Goal: Transaction & Acquisition: Purchase product/service

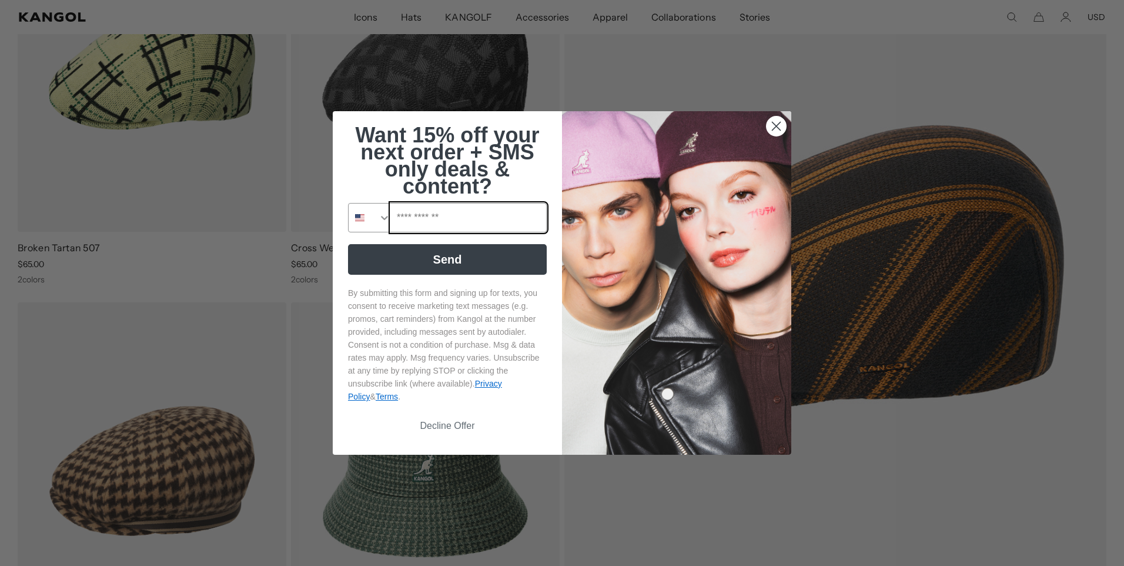
scroll to position [0, 242]
click at [408, 218] on input "Phone Number" at bounding box center [468, 217] width 155 height 28
click at [380, 220] on icon "Search Countries" at bounding box center [385, 218] width 12 height 12
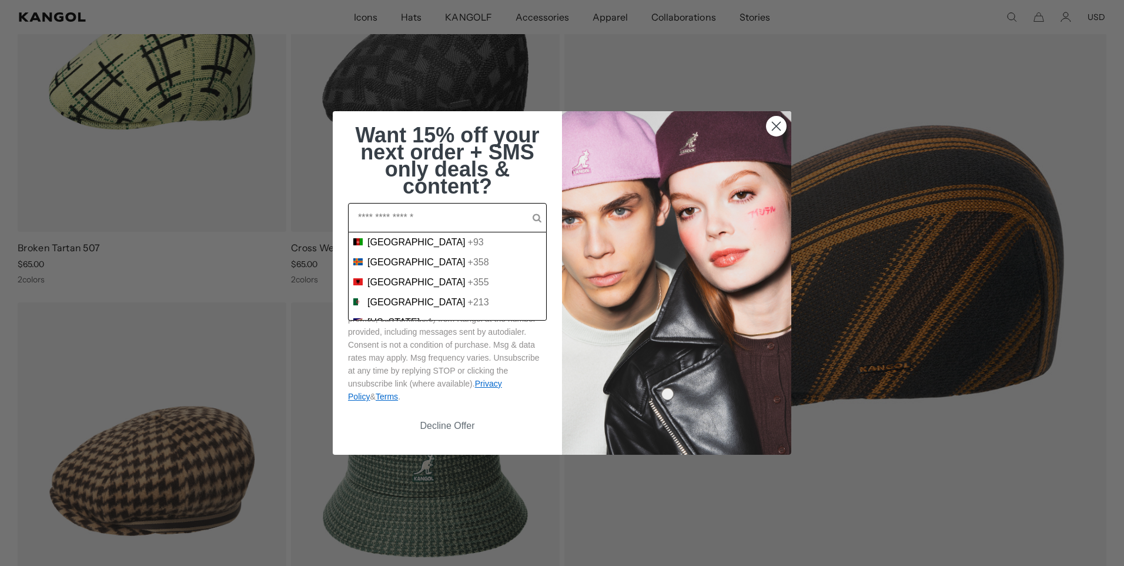
click at [381, 214] on input "POPUP Form" at bounding box center [445, 217] width 175 height 28
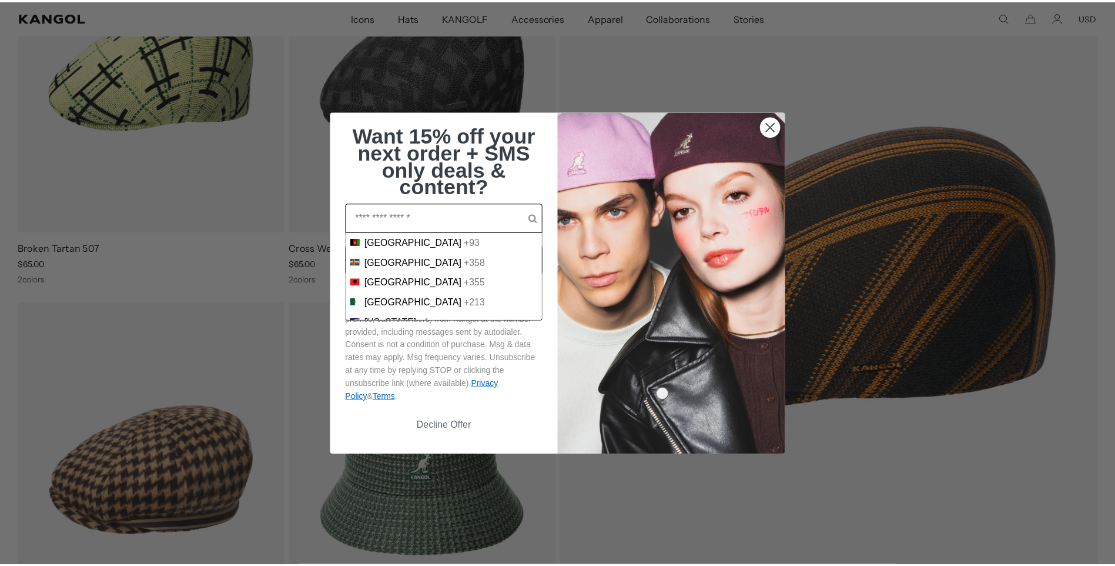
scroll to position [0, 0]
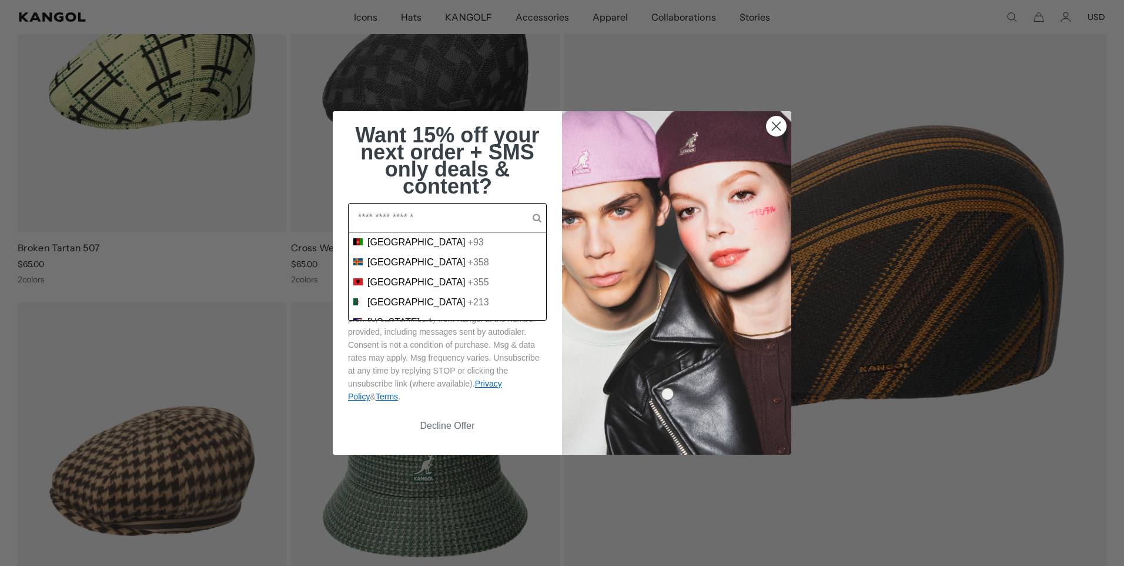
click at [443, 425] on button "Decline Offer" at bounding box center [447, 426] width 199 height 22
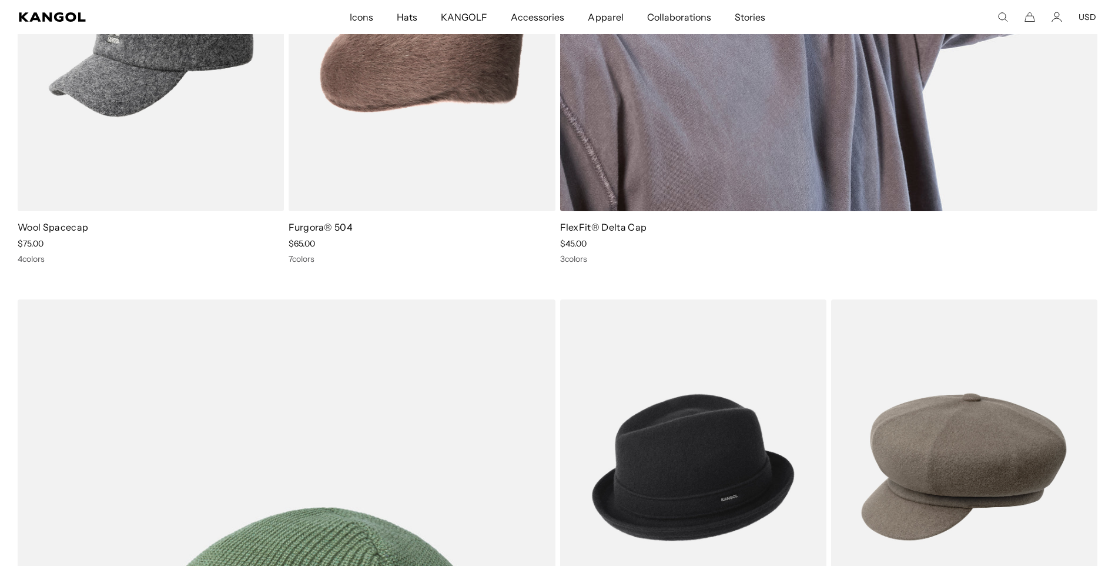
click at [570, 252] on div "FlexFit® Delta Cap Sale Price $45.00 3 colors" at bounding box center [829, 242] width 538 height 44
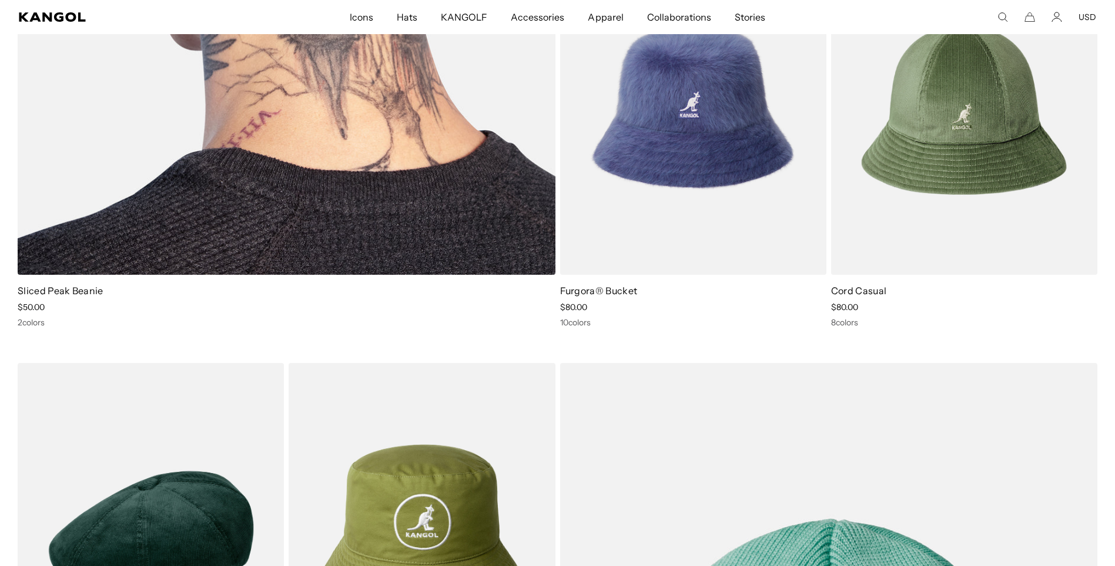
click at [28, 289] on link "Sliced Peak Beanie" at bounding box center [61, 291] width 86 height 12
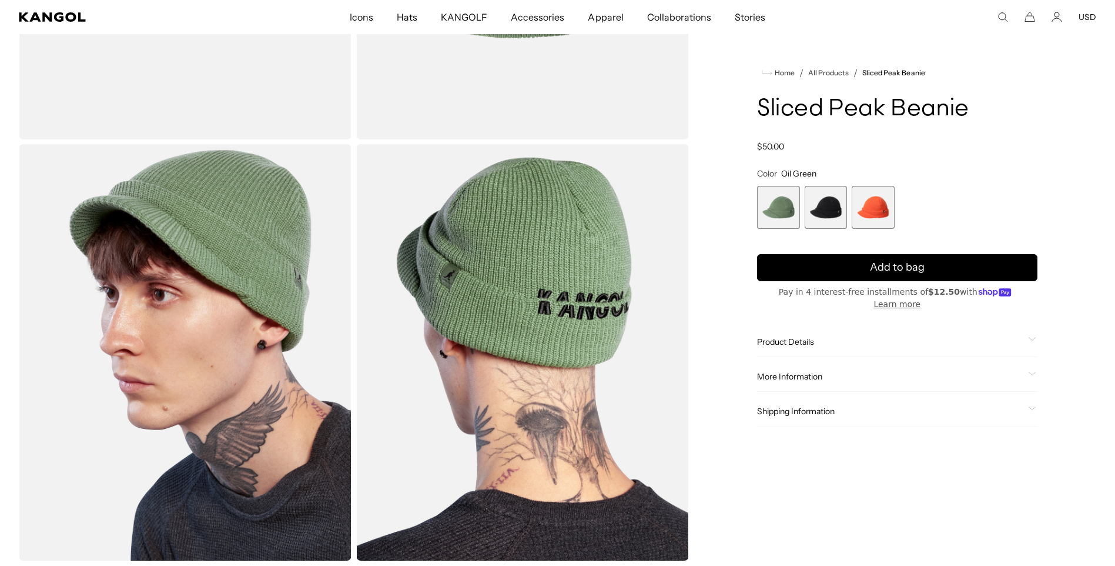
click at [819, 229] on span "2 of 3" at bounding box center [826, 207] width 43 height 43
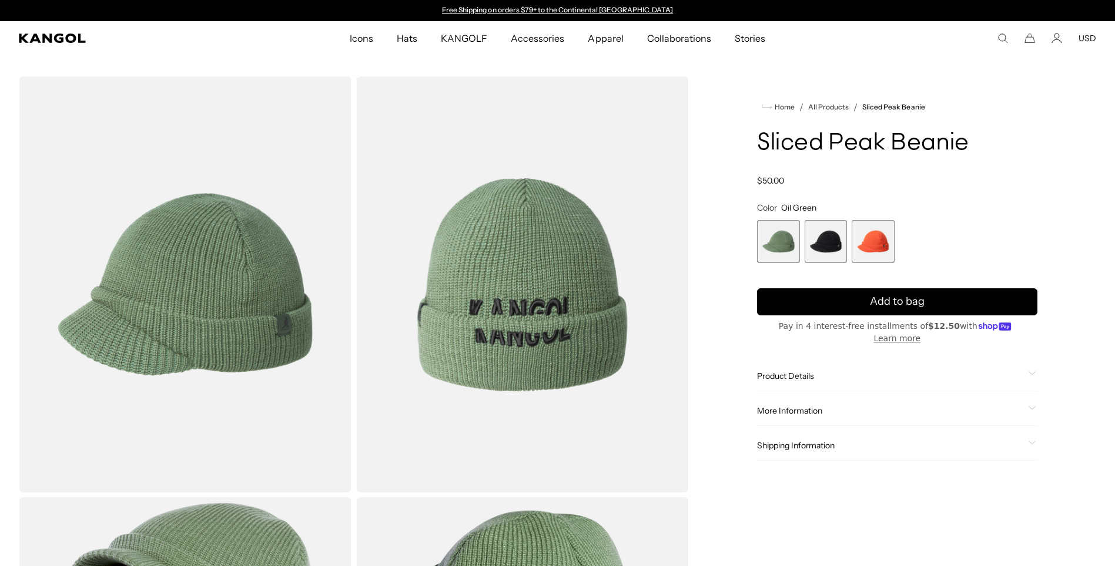
click at [823, 239] on span "2 of 3" at bounding box center [826, 241] width 43 height 43
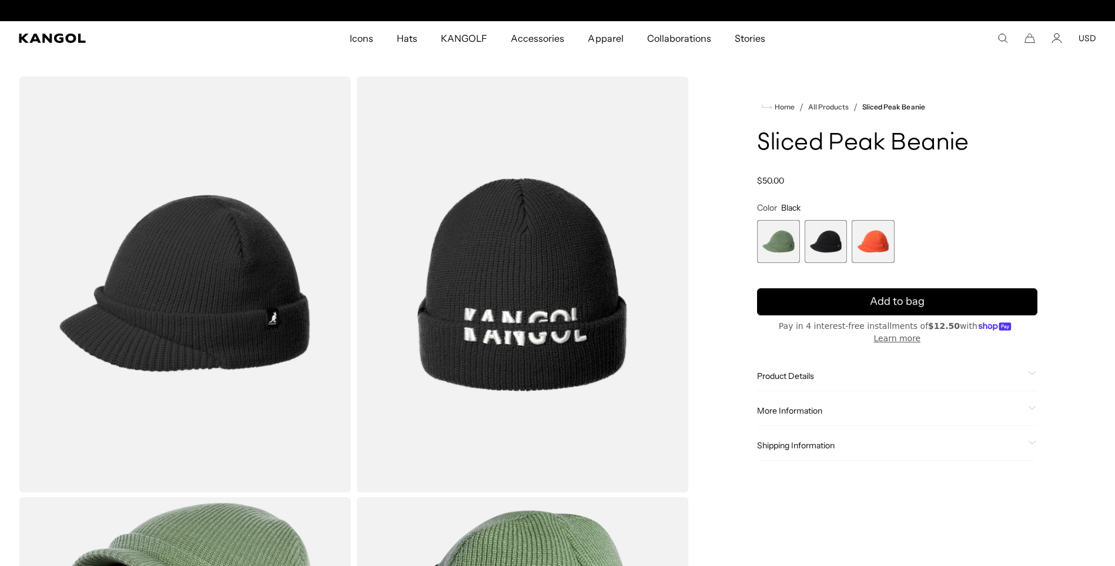
scroll to position [0, 242]
click at [877, 242] on span "3 of 3" at bounding box center [873, 241] width 43 height 43
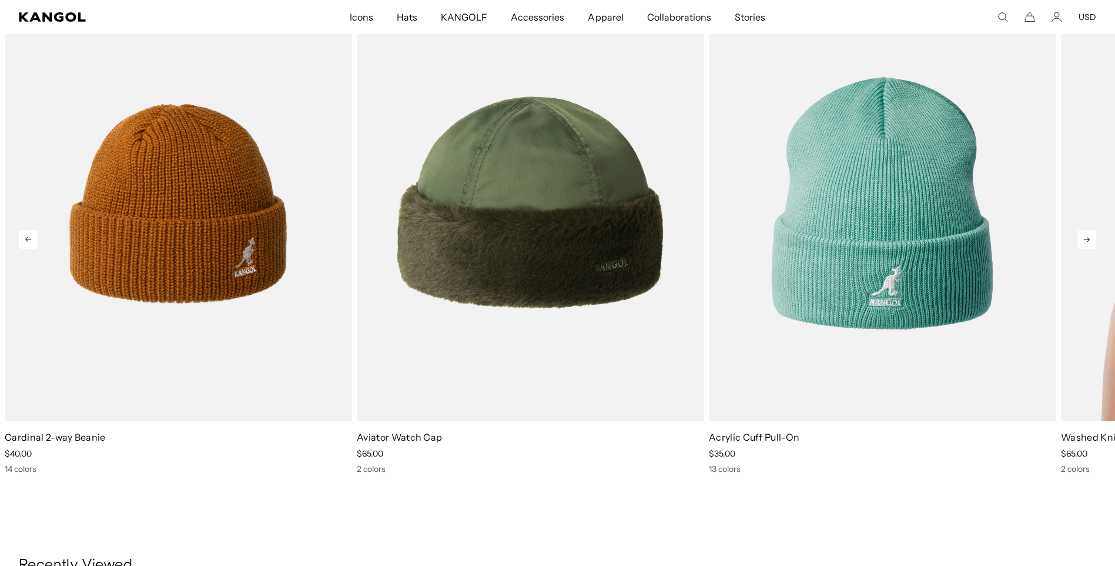
scroll to position [0, 242]
click at [1087, 239] on icon at bounding box center [1087, 239] width 6 height 5
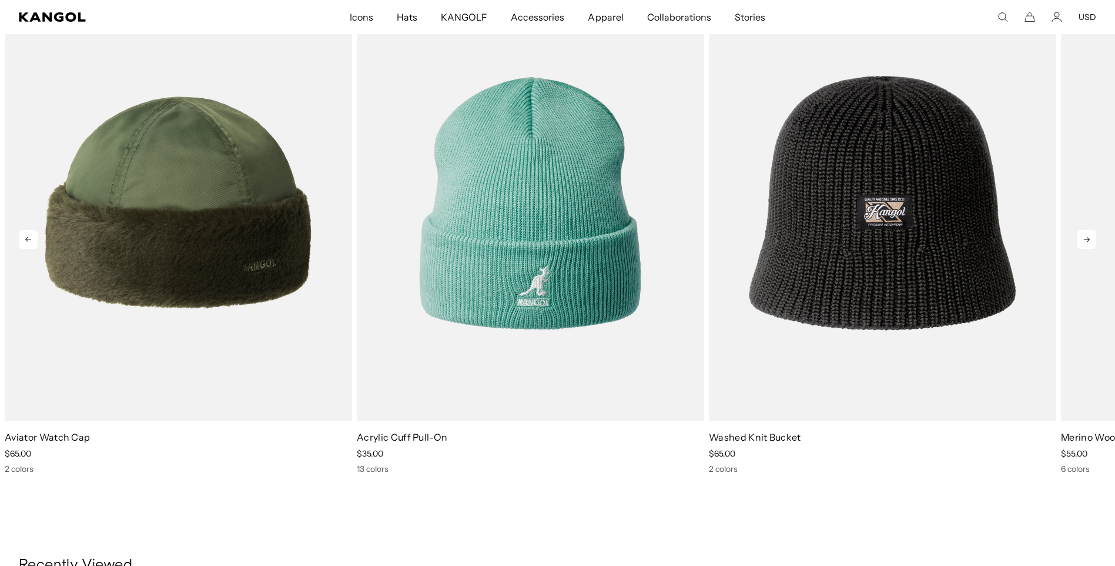
scroll to position [0, 0]
click at [1085, 239] on icon at bounding box center [1087, 239] width 6 height 5
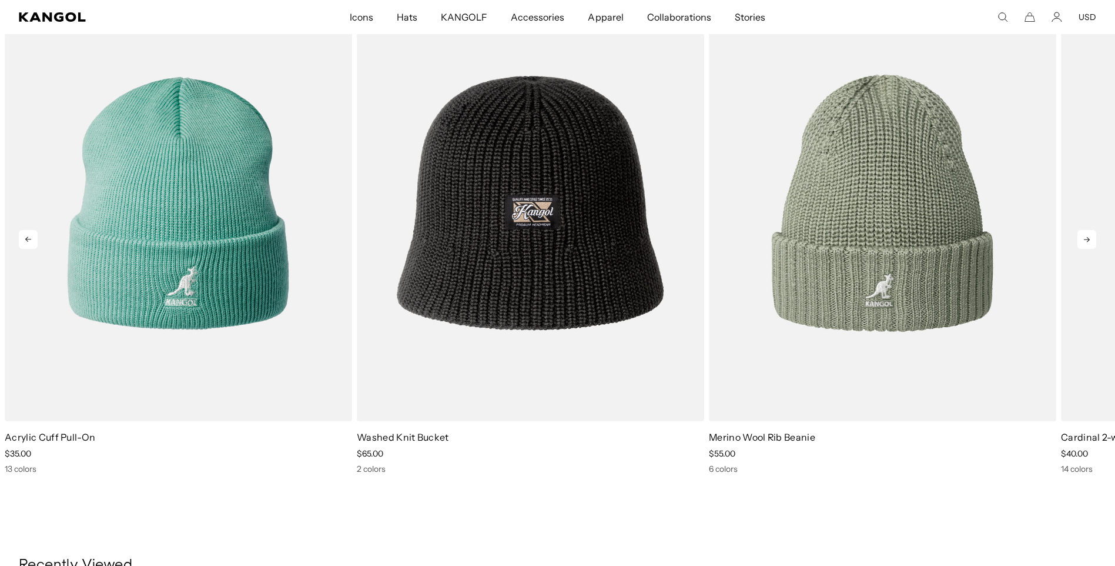
scroll to position [0, 242]
click at [1085, 239] on icon at bounding box center [1087, 239] width 6 height 5
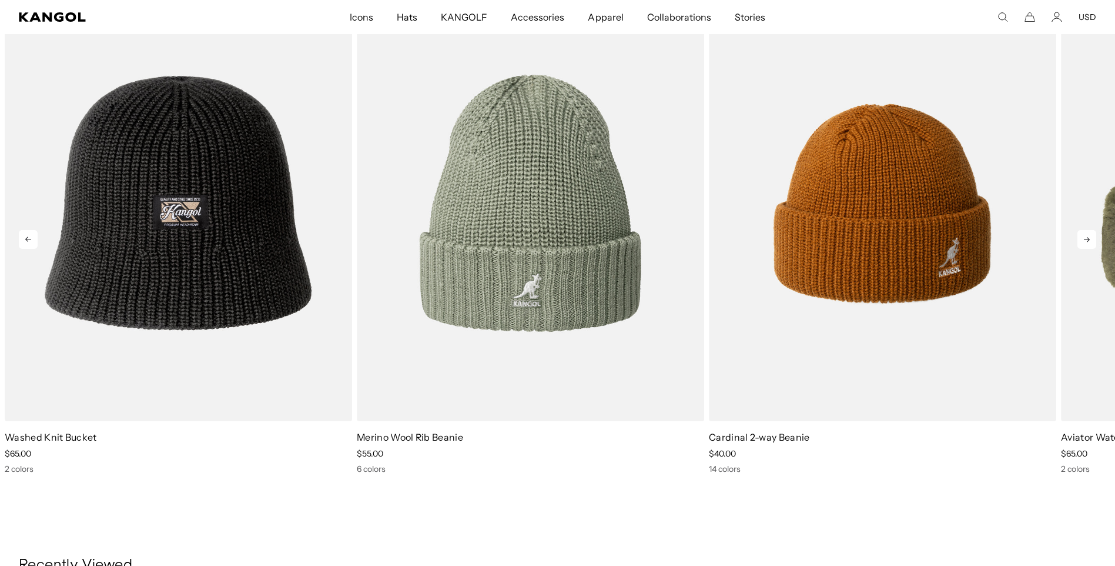
scroll to position [0, 0]
click at [1085, 239] on icon at bounding box center [1087, 239] width 6 height 5
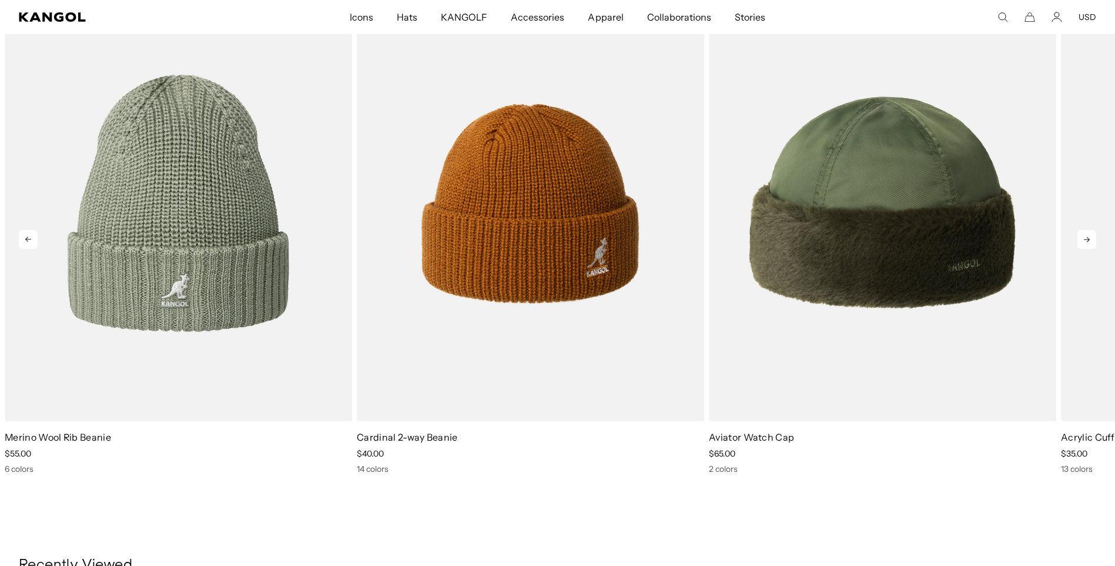
click at [1085, 240] on icon at bounding box center [1087, 239] width 19 height 19
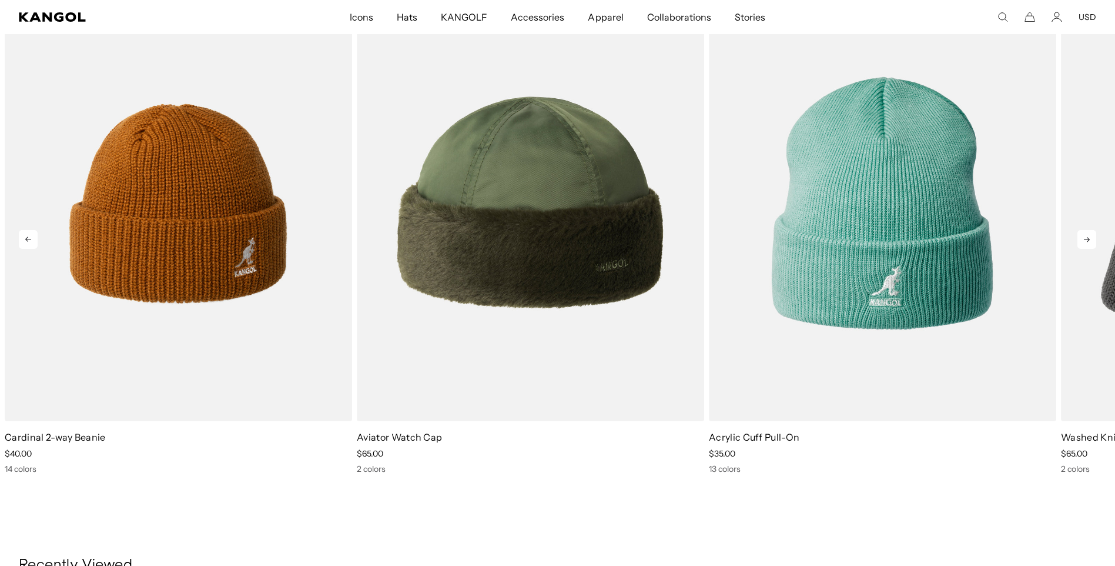
scroll to position [0, 242]
click at [1084, 240] on icon at bounding box center [1087, 239] width 19 height 19
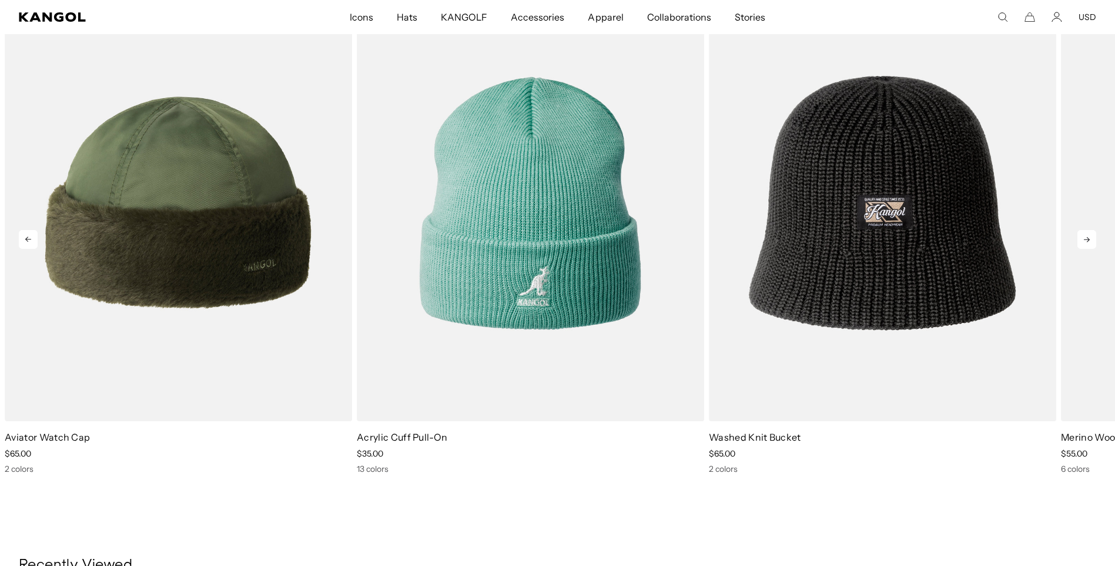
click at [1084, 240] on icon at bounding box center [1087, 239] width 19 height 19
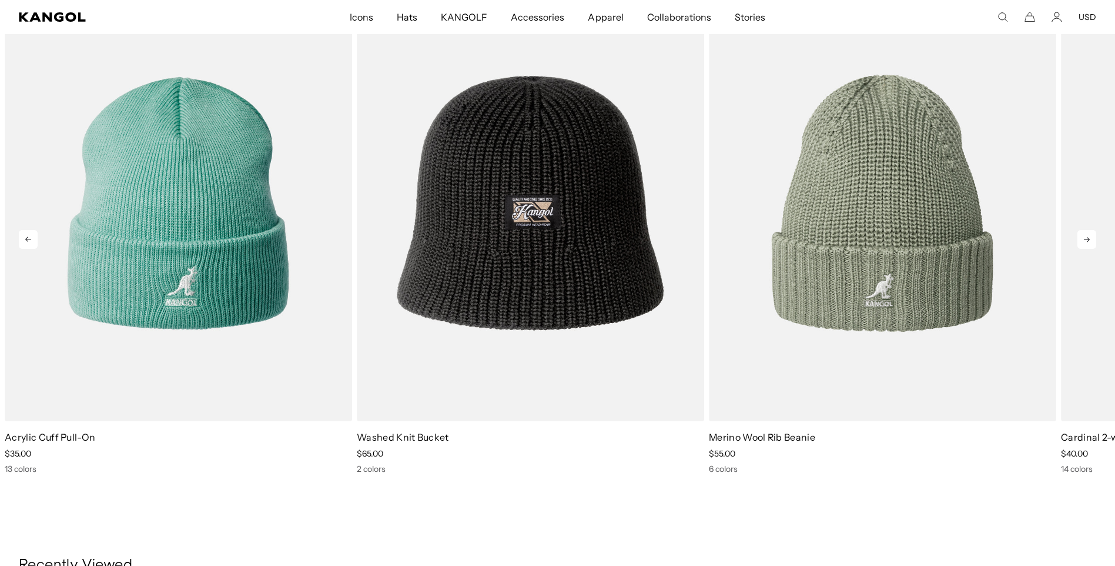
scroll to position [0, 0]
click at [1084, 241] on icon at bounding box center [1087, 239] width 19 height 19
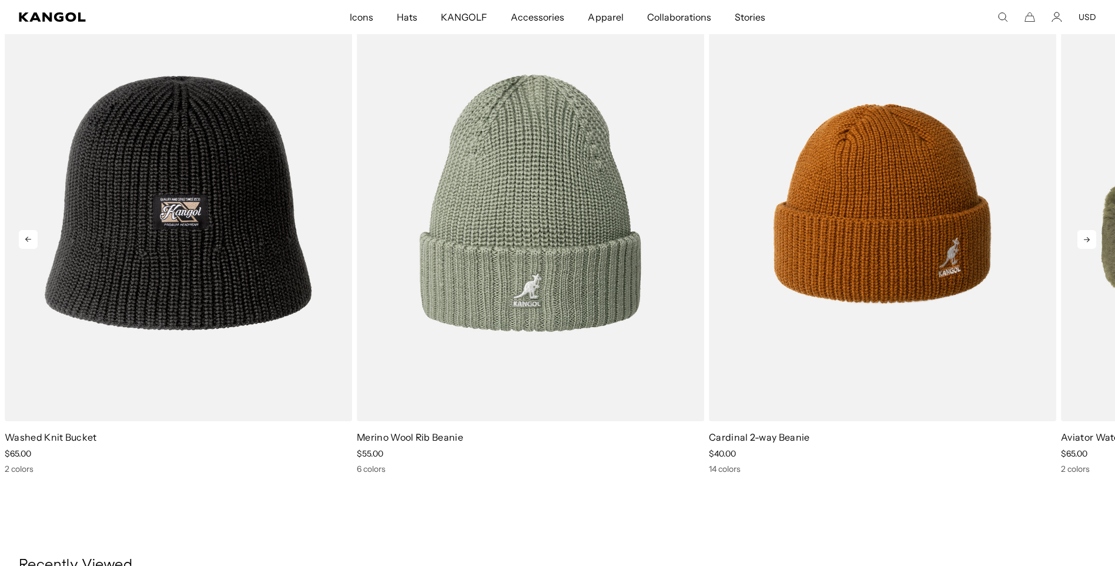
click at [1084, 241] on icon at bounding box center [1087, 239] width 19 height 19
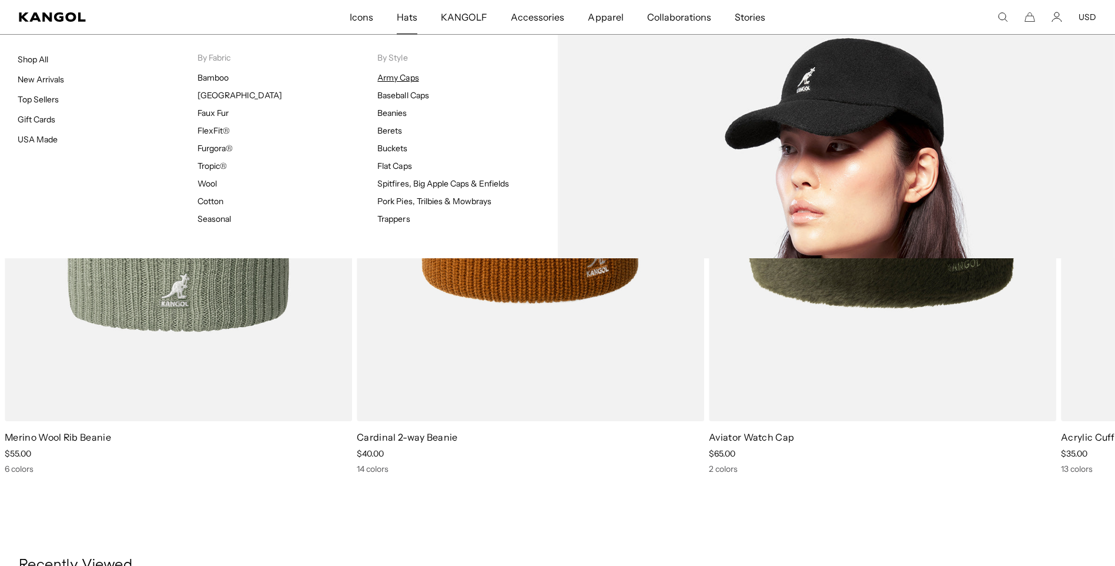
scroll to position [0, 242]
click at [386, 92] on link "Baseball Caps" at bounding box center [402, 95] width 51 height 11
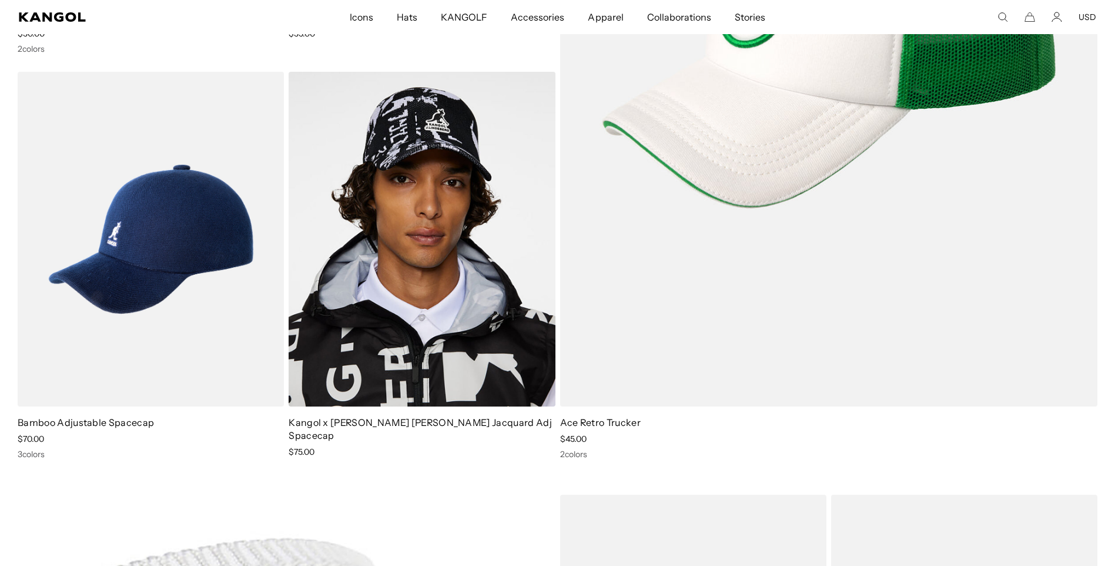
scroll to position [0, 242]
